Goal: Contribute content: Contribute content

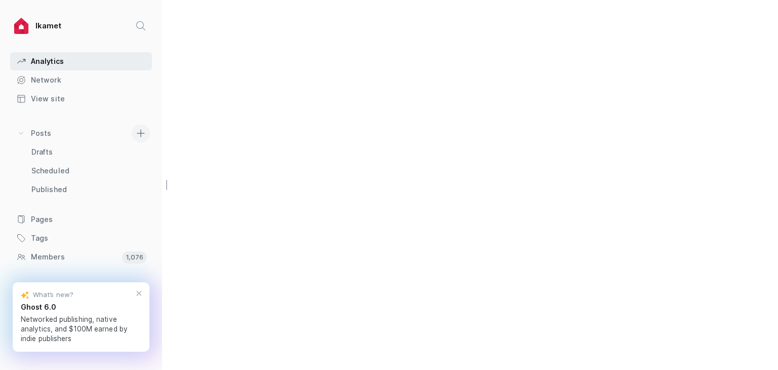
click at [127, 128] on link at bounding box center [141, 133] width 28 height 18
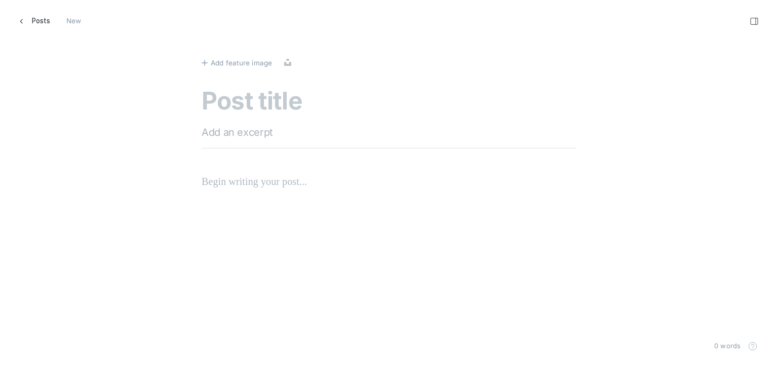
scroll to position [385, 793]
paste textarea "Language Barriers_ How Expats In [GEOGRAPHIC_DATA] Can Overcome Communication C…"
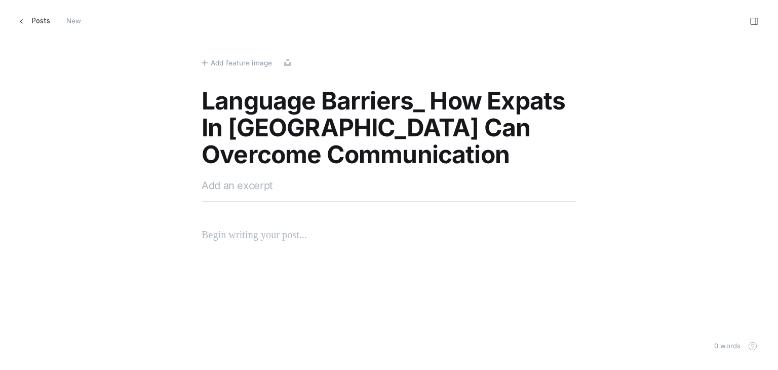
drag, startPoint x: 421, startPoint y: 111, endPoint x: 414, endPoint y: 110, distance: 7.7
click at [414, 110] on textarea "Language Barriers_ How Expats In [GEOGRAPHIC_DATA] Can Overcome Communication C…" at bounding box center [389, 129] width 375 height 82
type textarea "Language Barriers: How Expats In [GEOGRAPHIC_DATA] Can Overcome Communication C…"
click at [308, 191] on textarea at bounding box center [389, 185] width 375 height 15
paste textarea "Discover effective ways for expats in [GEOGRAPHIC_DATA] to tackle language chal…"
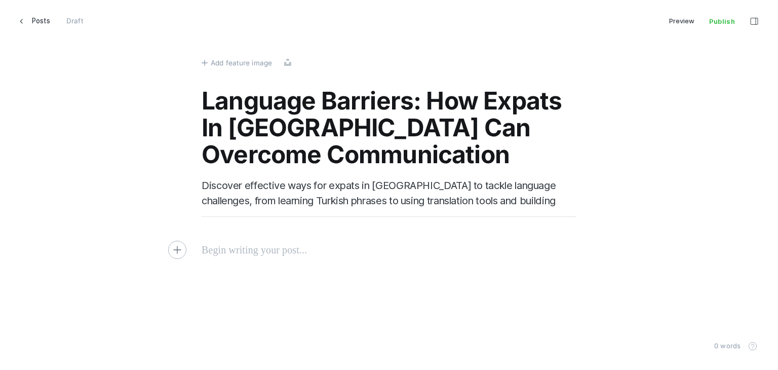
type textarea "Discover effective ways for expats in [GEOGRAPHIC_DATA] to tackle language chal…"
click at [221, 250] on p at bounding box center [389, 250] width 375 height 16
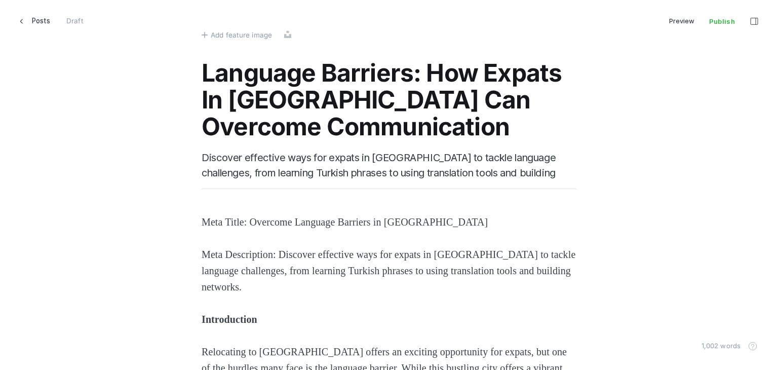
scroll to position [51, 0]
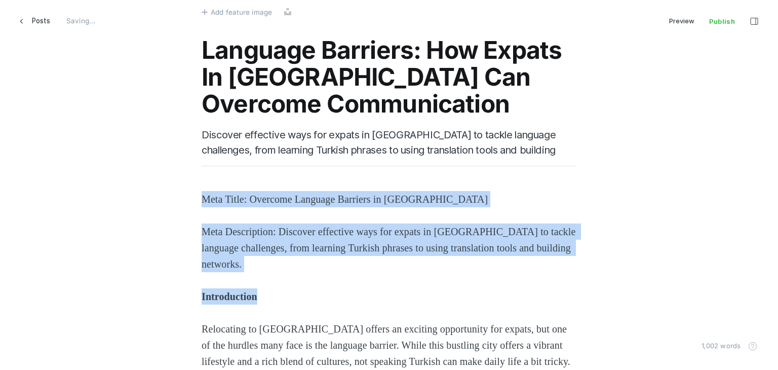
drag, startPoint x: 268, startPoint y: 288, endPoint x: 174, endPoint y: 163, distance: 156.3
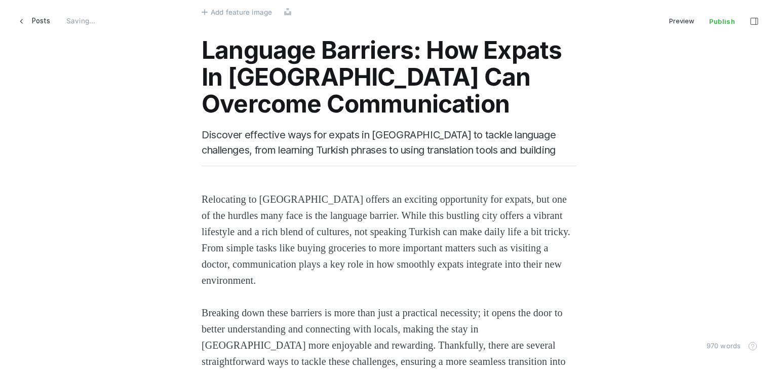
scroll to position [304, 0]
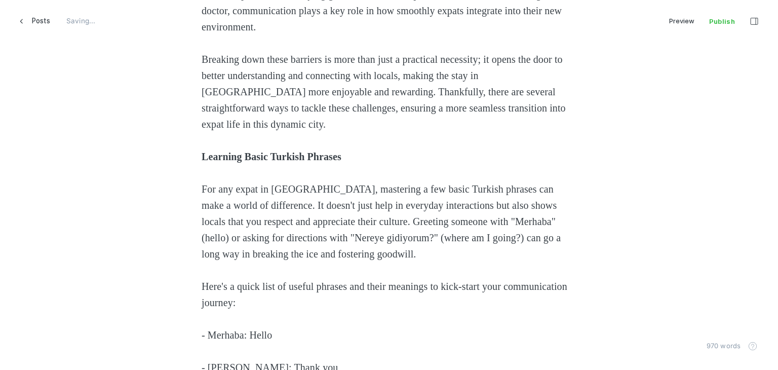
click at [246, 152] on strong "Learning Basic Turkish Phrases" at bounding box center [272, 156] width 140 height 11
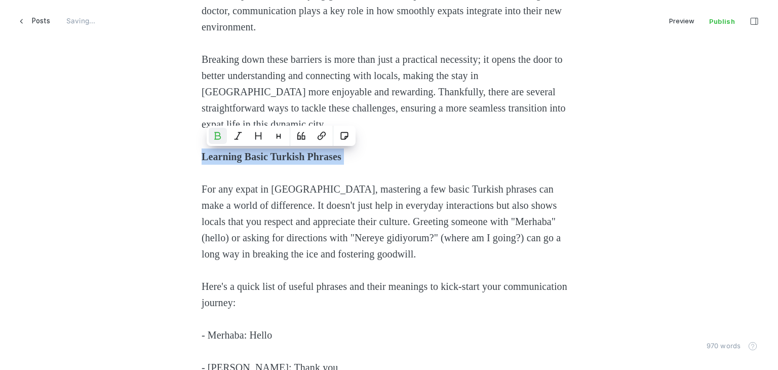
click at [246, 152] on strong "Learning Basic Turkish Phrases" at bounding box center [272, 156] width 140 height 11
click at [261, 134] on icon "Heading 2" at bounding box center [258, 136] width 8 height 8
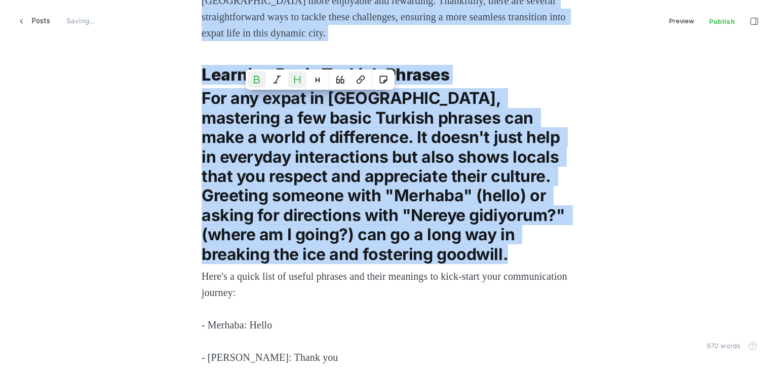
scroll to position [405, 0]
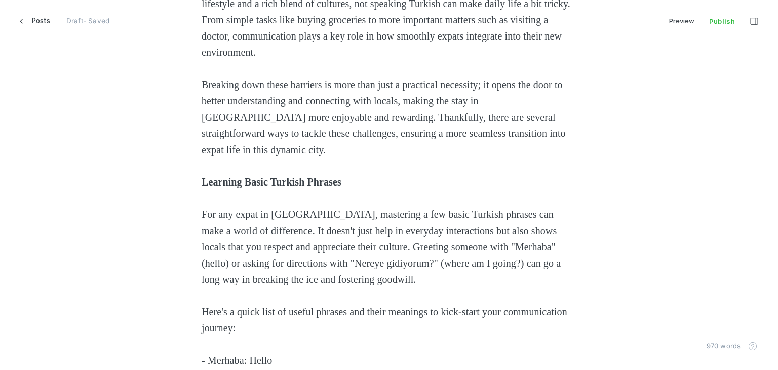
scroll to position [253, 0]
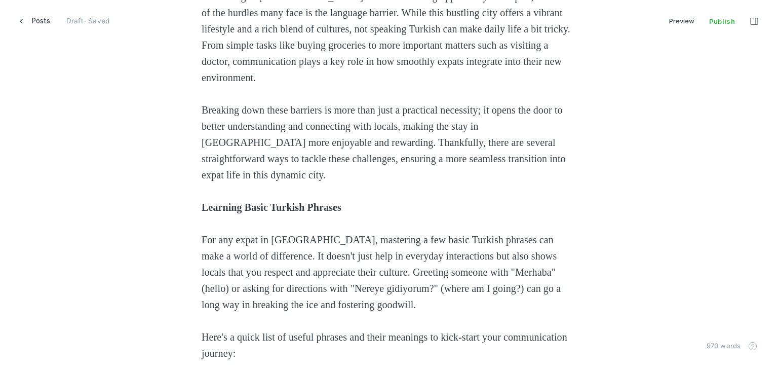
click at [245, 206] on strong "Learning Basic Turkish Phrases" at bounding box center [272, 207] width 140 height 11
drag, startPoint x: 198, startPoint y: 207, endPoint x: 354, endPoint y: 201, distance: 156.0
click at [341, 205] on strong "Learning Basic Turkish Phrases" at bounding box center [272, 207] width 140 height 11
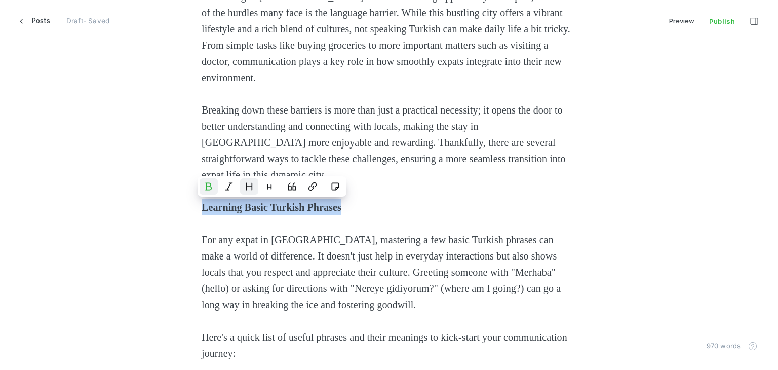
click at [255, 186] on button "Heading 2" at bounding box center [249, 186] width 18 height 16
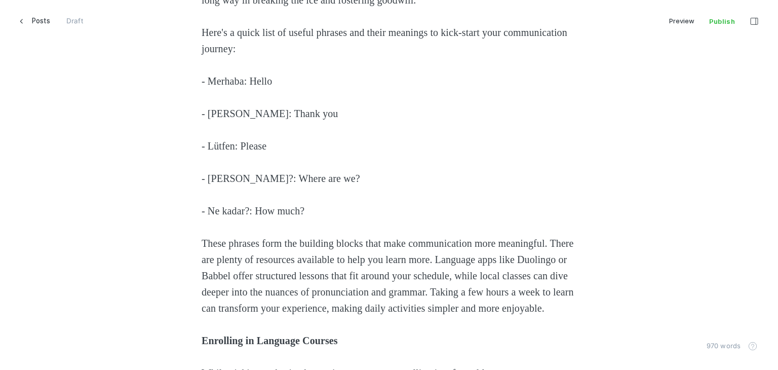
scroll to position [557, 0]
drag, startPoint x: 247, startPoint y: 79, endPoint x: 164, endPoint y: 62, distance: 84.8
drag, startPoint x: 286, startPoint y: 111, endPoint x: 162, endPoint y: 107, distance: 124.1
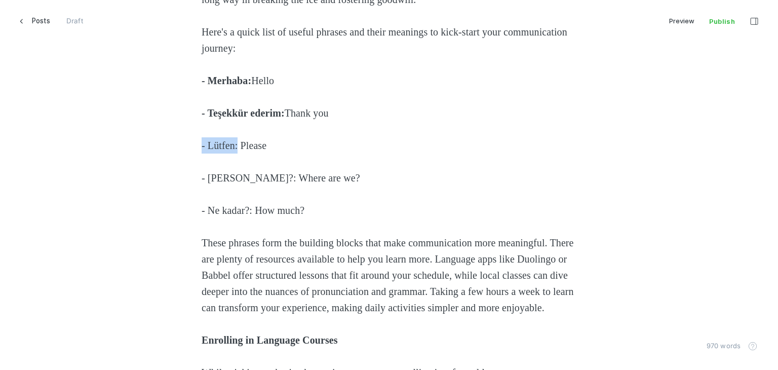
drag, startPoint x: 237, startPoint y: 145, endPoint x: 161, endPoint y: 136, distance: 77.1
drag, startPoint x: 261, startPoint y: 177, endPoint x: 181, endPoint y: 173, distance: 80.1
drag, startPoint x: 253, startPoint y: 211, endPoint x: 198, endPoint y: 203, distance: 55.3
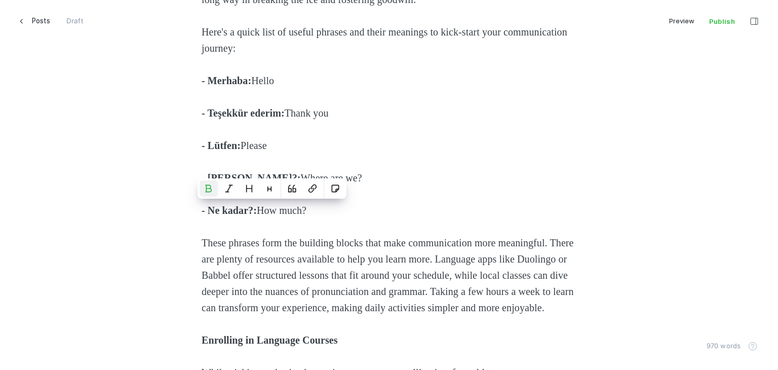
scroll to position [709, 0]
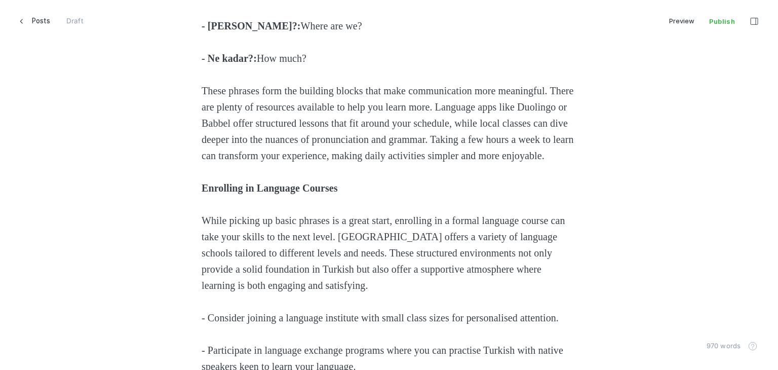
click at [231, 193] on strong "Enrolling in Language Courses" at bounding box center [270, 187] width 136 height 11
click at [232, 193] on strong "Enrolling in Language Courses" at bounding box center [270, 187] width 136 height 11
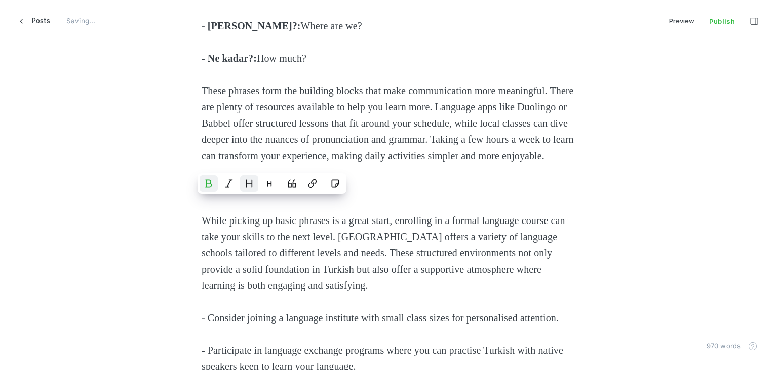
click at [247, 180] on icon "Heading 2" at bounding box center [250, 183] width 6 height 7
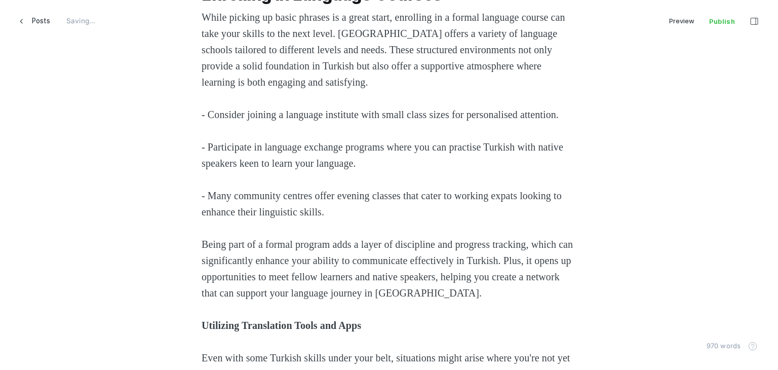
scroll to position [1063, 0]
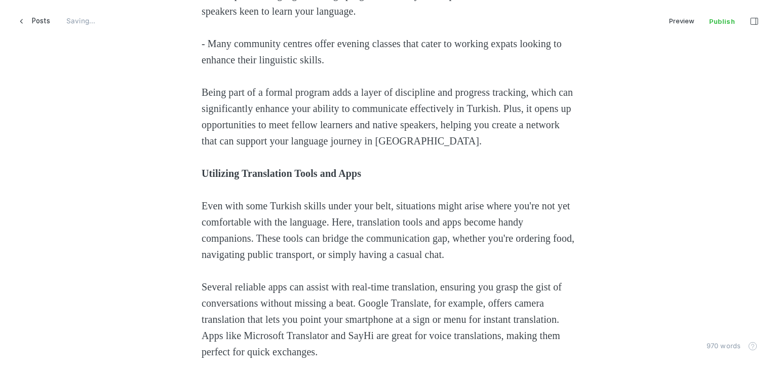
click at [218, 179] on strong "Utilizing Translation Tools and Apps" at bounding box center [281, 173] width 159 height 11
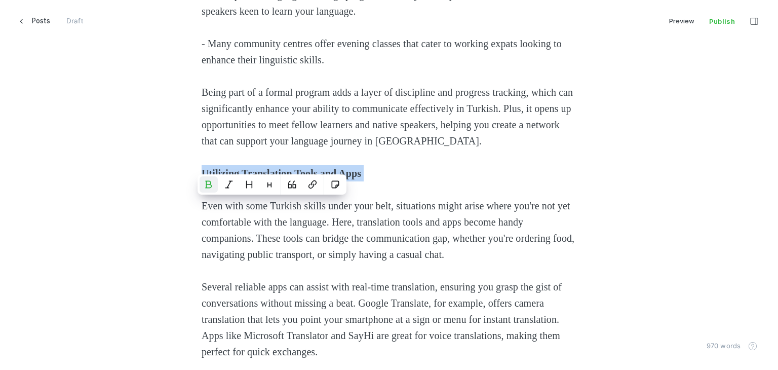
click at [217, 179] on strong "Utilizing Translation Tools and Apps" at bounding box center [281, 173] width 159 height 11
click at [251, 182] on icon "Heading 2" at bounding box center [249, 184] width 8 height 8
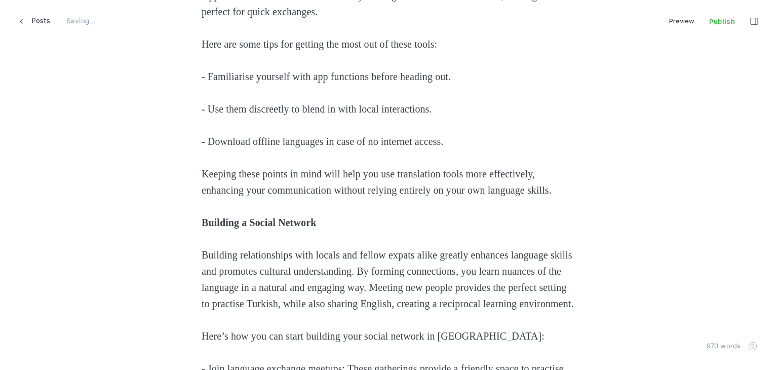
scroll to position [1468, 0]
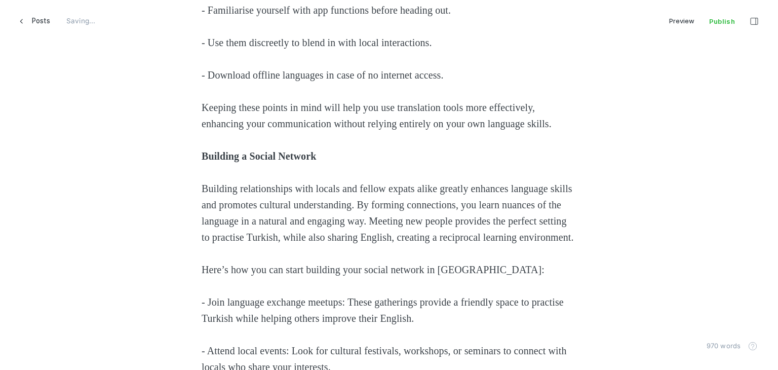
click at [231, 162] on strong "Building a Social Network" at bounding box center [259, 155] width 114 height 11
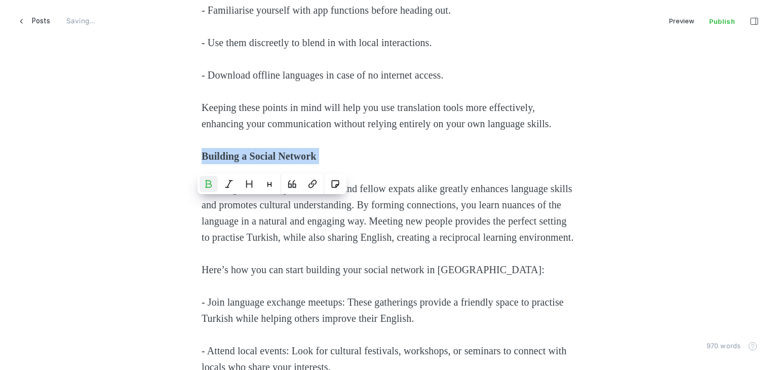
click at [231, 162] on strong "Building a Social Network" at bounding box center [259, 155] width 114 height 11
click at [249, 183] on icon "Heading 2" at bounding box center [250, 183] width 6 height 7
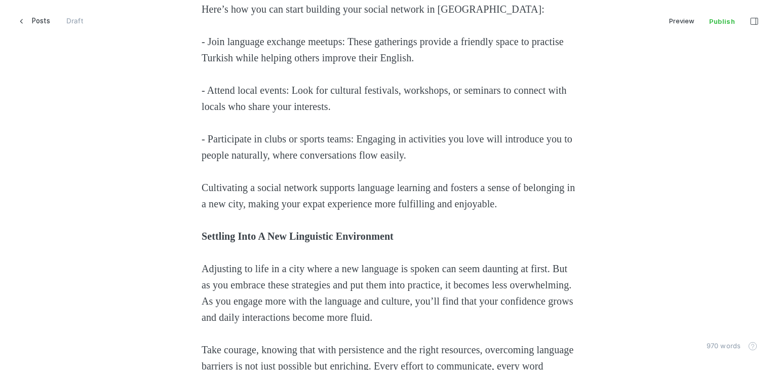
scroll to position [1671, 0]
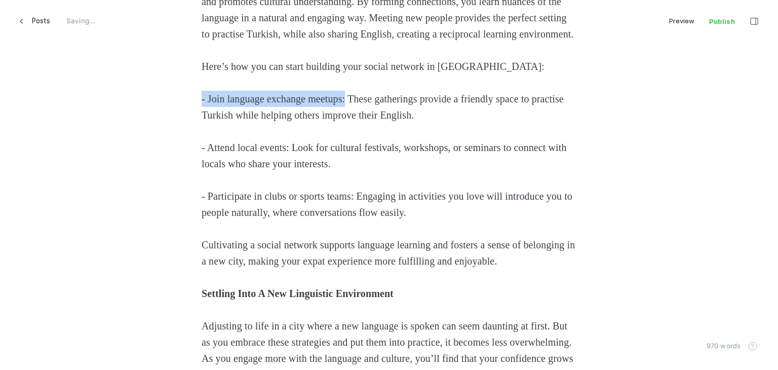
drag, startPoint x: 356, startPoint y: 162, endPoint x: 132, endPoint y: 146, distance: 224.9
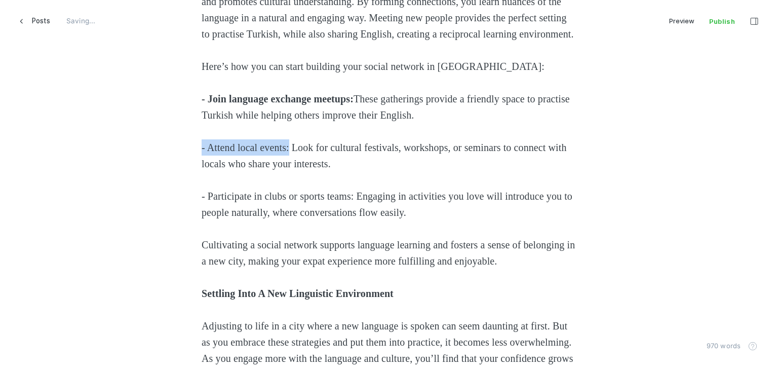
drag, startPoint x: 294, startPoint y: 211, endPoint x: 159, endPoint y: 206, distance: 134.8
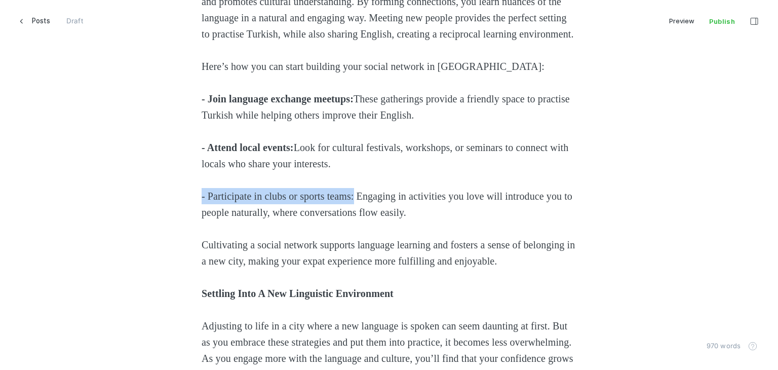
drag, startPoint x: 366, startPoint y: 260, endPoint x: 182, endPoint y: 256, distance: 183.8
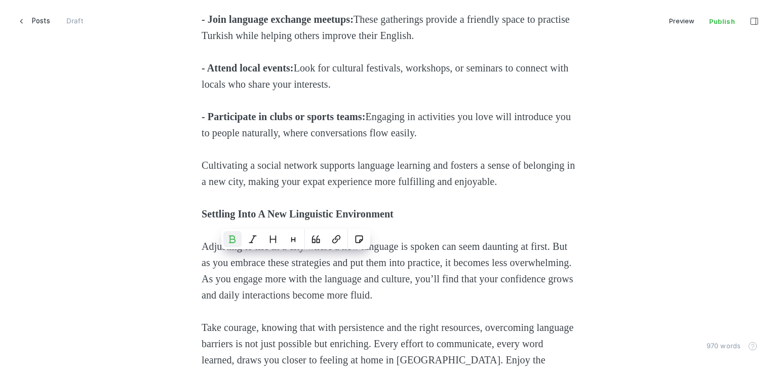
scroll to position [1873, 0]
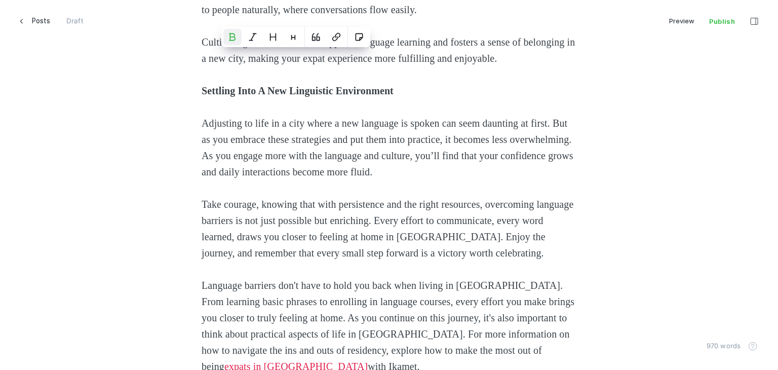
click at [238, 96] on strong "Settling Into A New Linguistic Environment" at bounding box center [298, 90] width 192 height 11
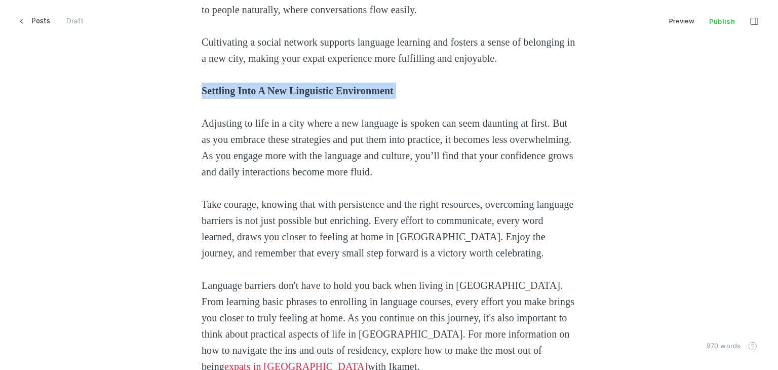
click at [238, 96] on strong "Settling Into A New Linguistic Environment" at bounding box center [298, 90] width 192 height 11
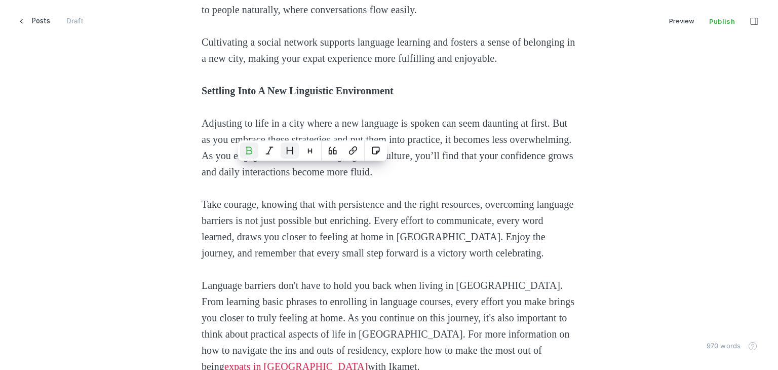
click at [294, 152] on button "Heading 2" at bounding box center [290, 150] width 18 height 16
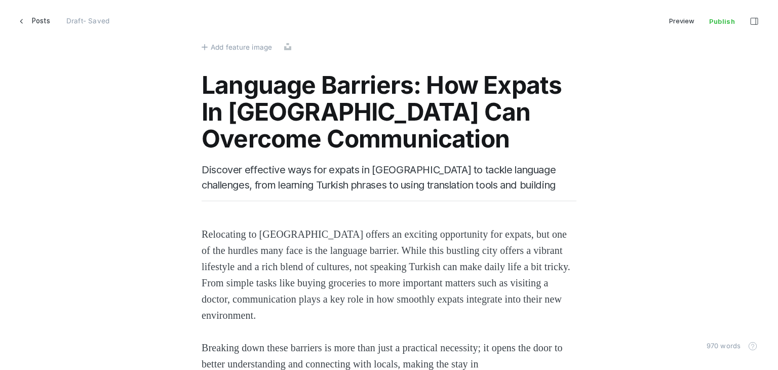
scroll to position [0, 0]
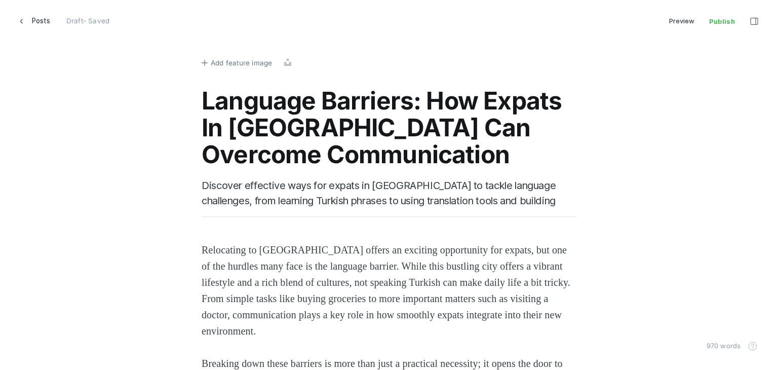
click at [223, 59] on span "Add feature image" at bounding box center [241, 62] width 61 height 11
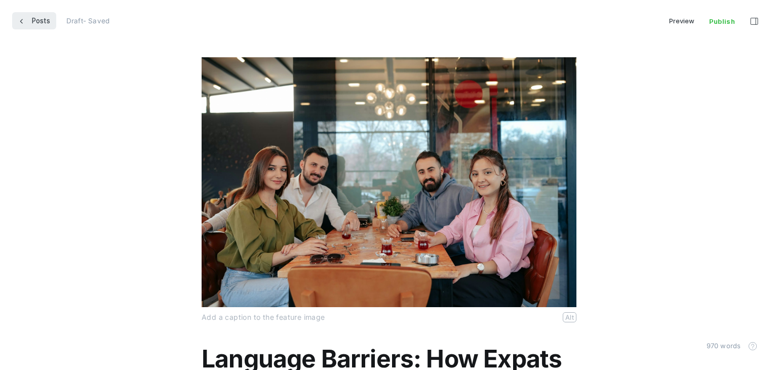
click at [26, 17] on link "Posts" at bounding box center [34, 20] width 44 height 17
